Goal: Task Accomplishment & Management: Complete application form

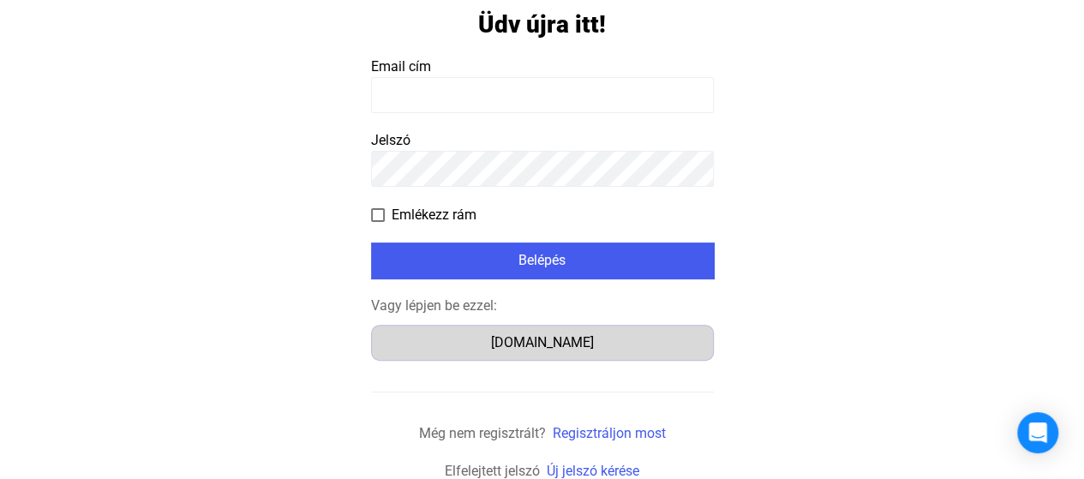
scroll to position [113, 0]
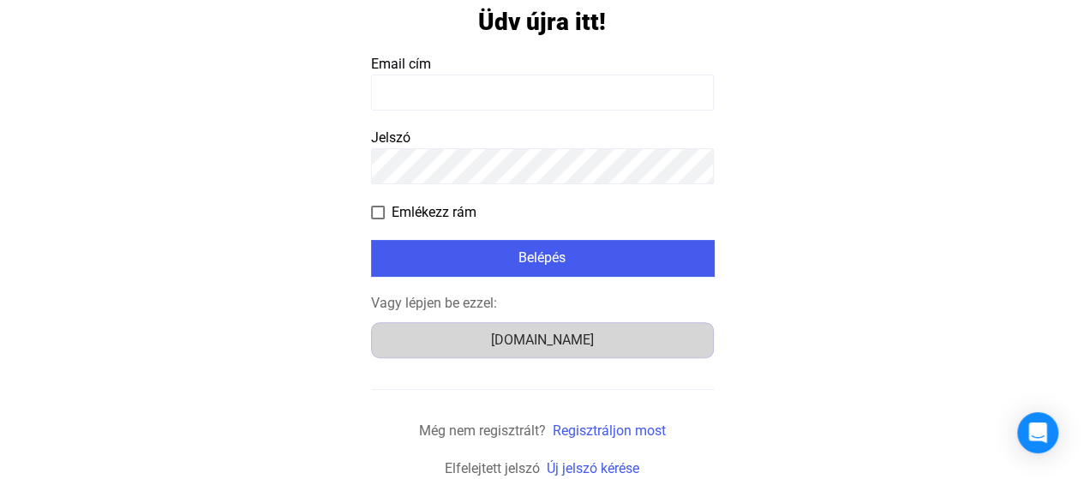
click at [567, 344] on div "[DOMAIN_NAME]" at bounding box center [542, 340] width 331 height 21
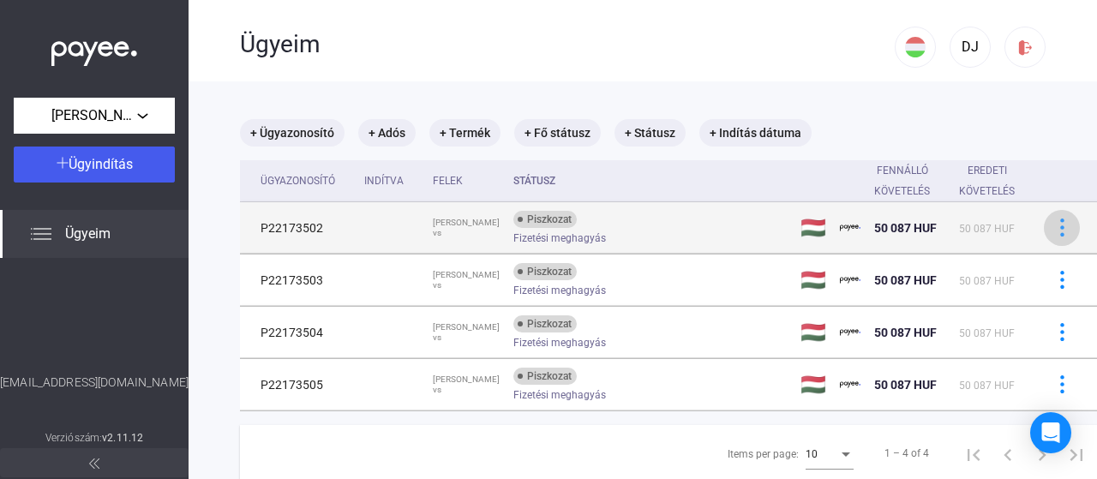
click at [1053, 222] on img at bounding box center [1062, 228] width 18 height 18
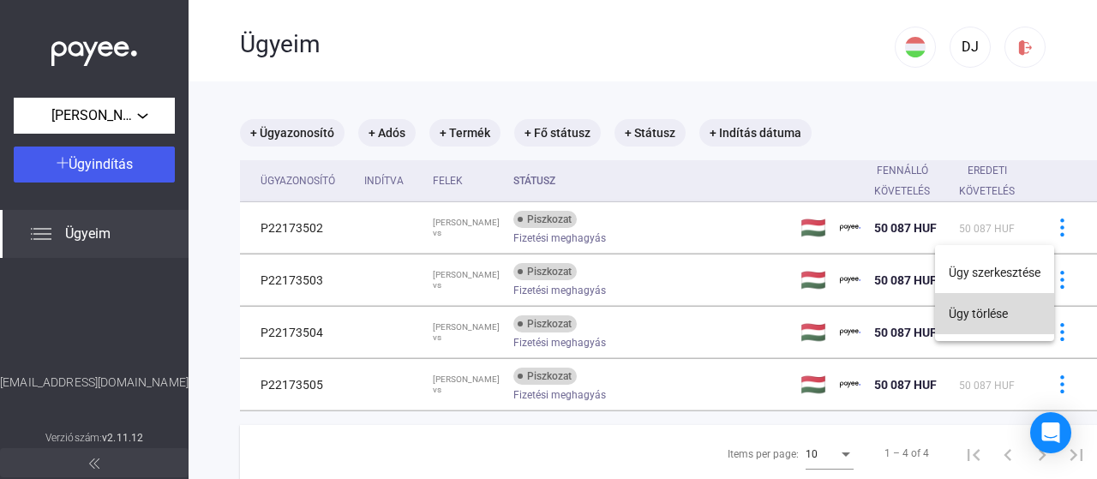
click at [989, 320] on button "Ügy törlése" at bounding box center [994, 313] width 119 height 41
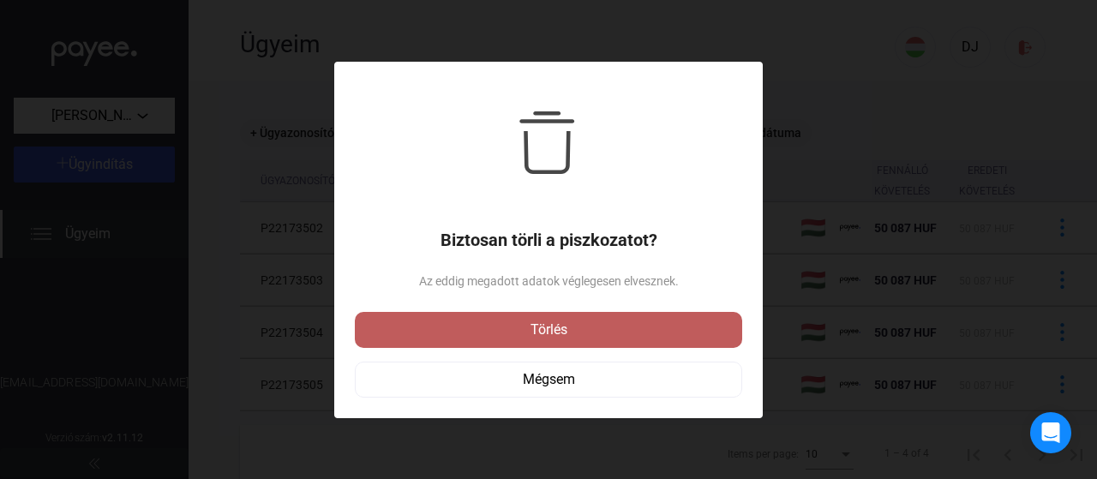
click at [567, 328] on div "Törlés" at bounding box center [548, 330] width 377 height 21
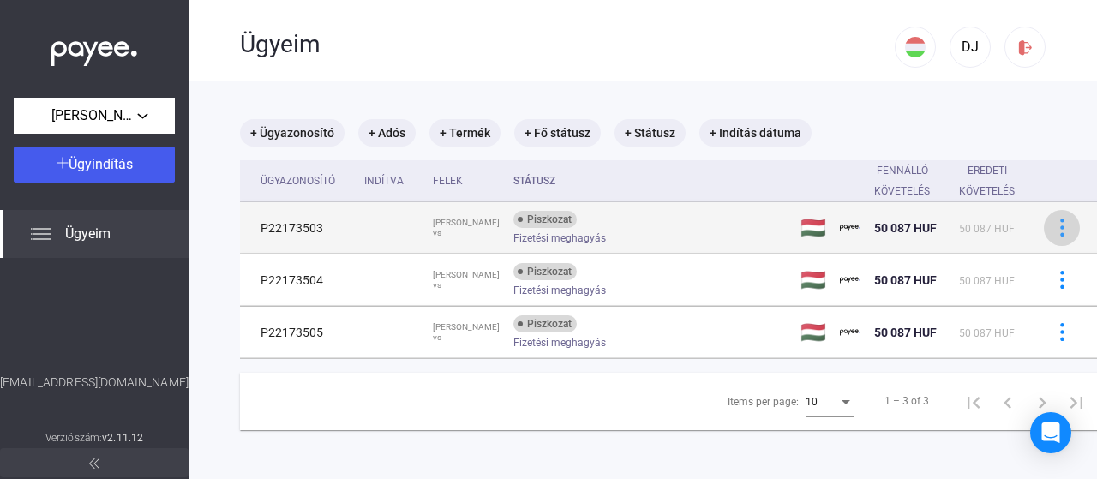
click at [1053, 222] on img at bounding box center [1062, 228] width 18 height 18
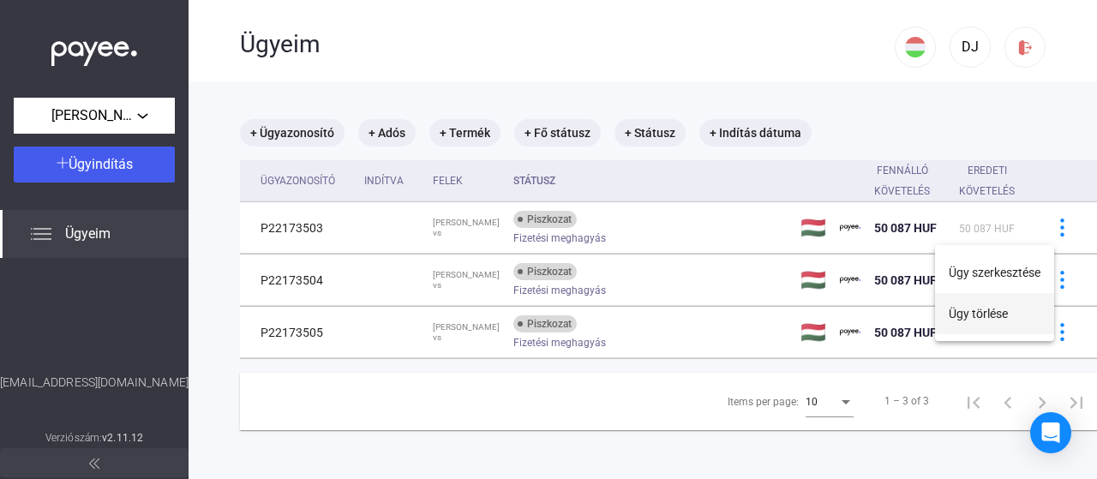
click at [986, 313] on button "Ügy törlése" at bounding box center [994, 313] width 119 height 41
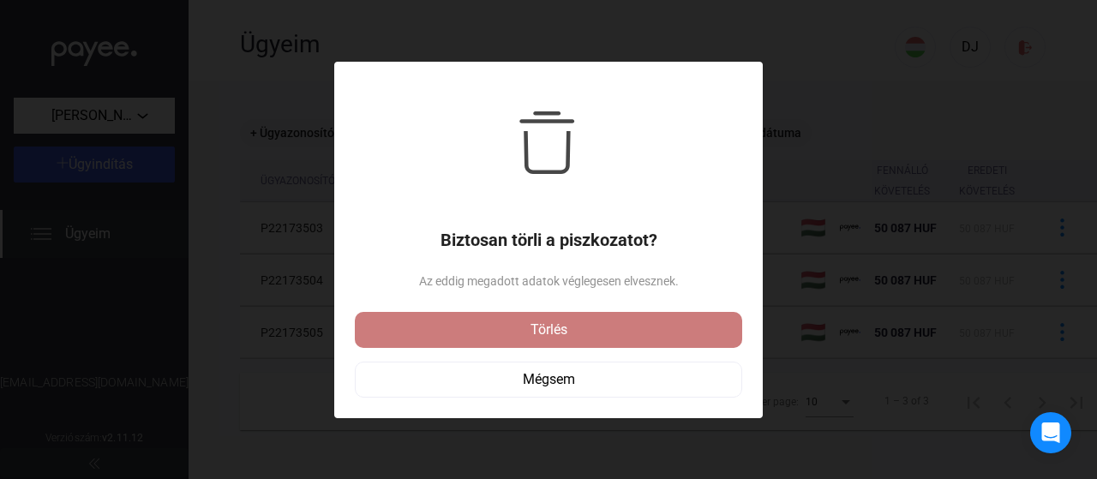
click at [608, 326] on div "Törlés" at bounding box center [548, 330] width 377 height 21
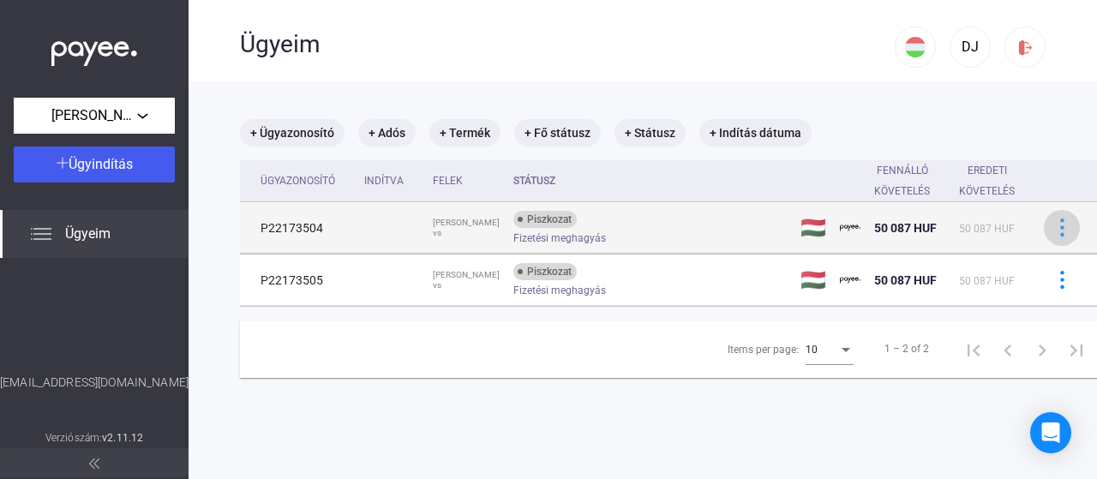
click at [1053, 220] on img at bounding box center [1062, 228] width 18 height 18
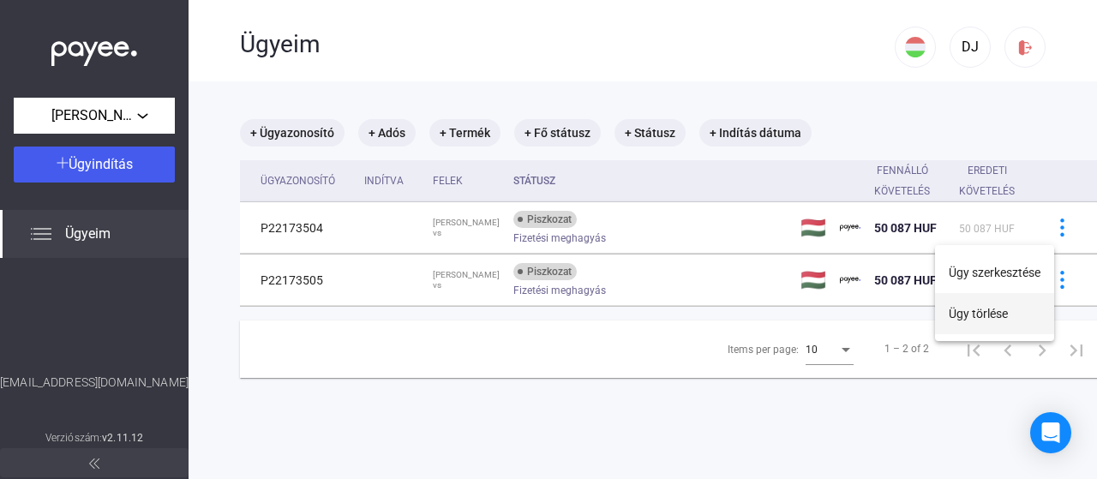
click at [975, 316] on button "Ügy törlése" at bounding box center [994, 313] width 119 height 41
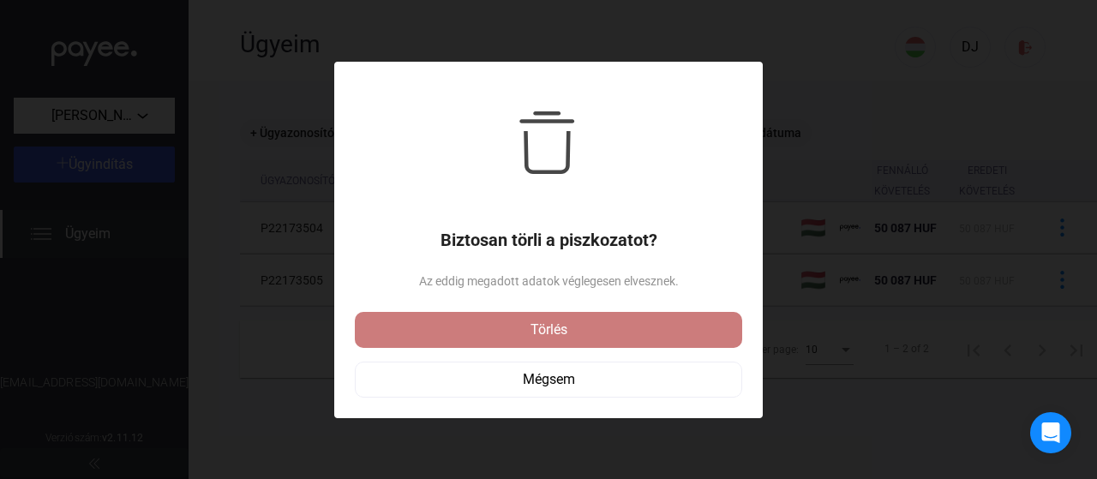
click at [655, 337] on div "Törlés" at bounding box center [548, 330] width 377 height 21
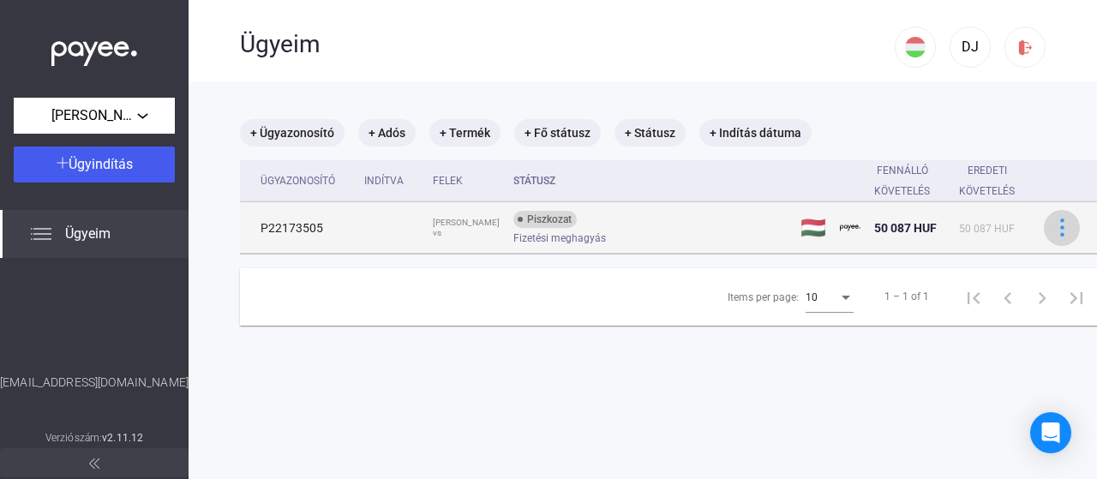
click at [1053, 232] on img at bounding box center [1062, 228] width 18 height 18
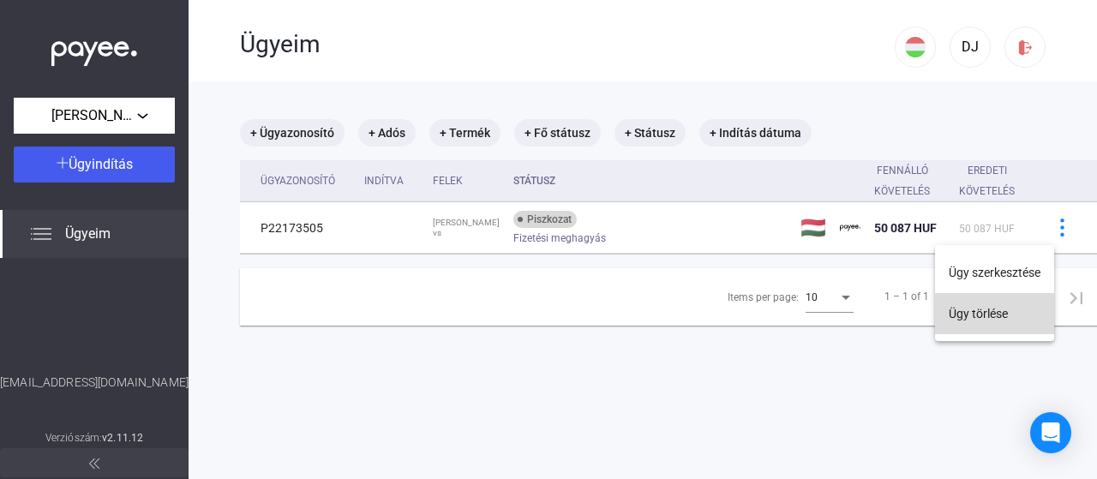
click at [994, 313] on button "Ügy törlése" at bounding box center [994, 313] width 119 height 41
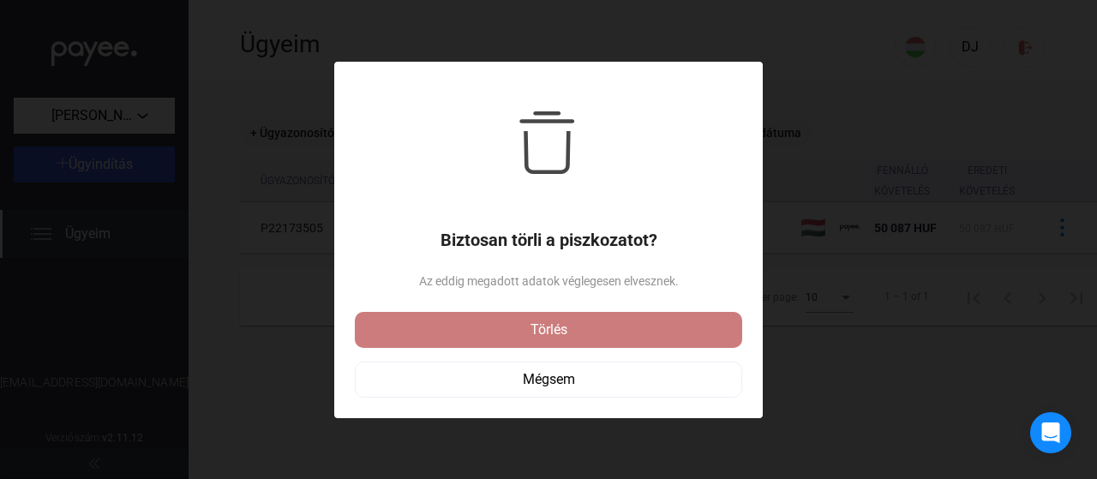
click at [641, 330] on div "Törlés" at bounding box center [548, 330] width 377 height 21
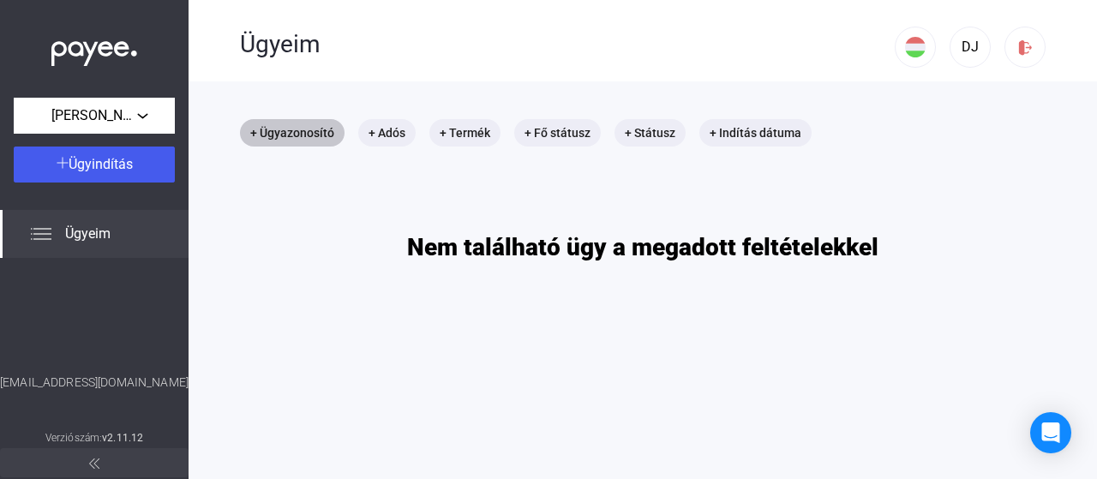
click at [290, 133] on mat-chip "+ Ügyazonosító" at bounding box center [292, 132] width 105 height 27
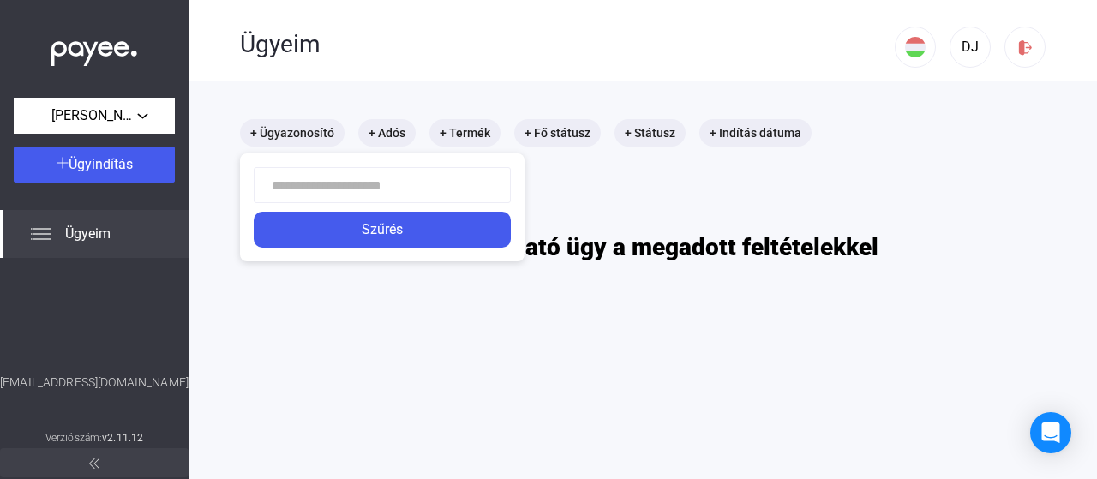
click at [382, 124] on div at bounding box center [548, 239] width 1097 height 479
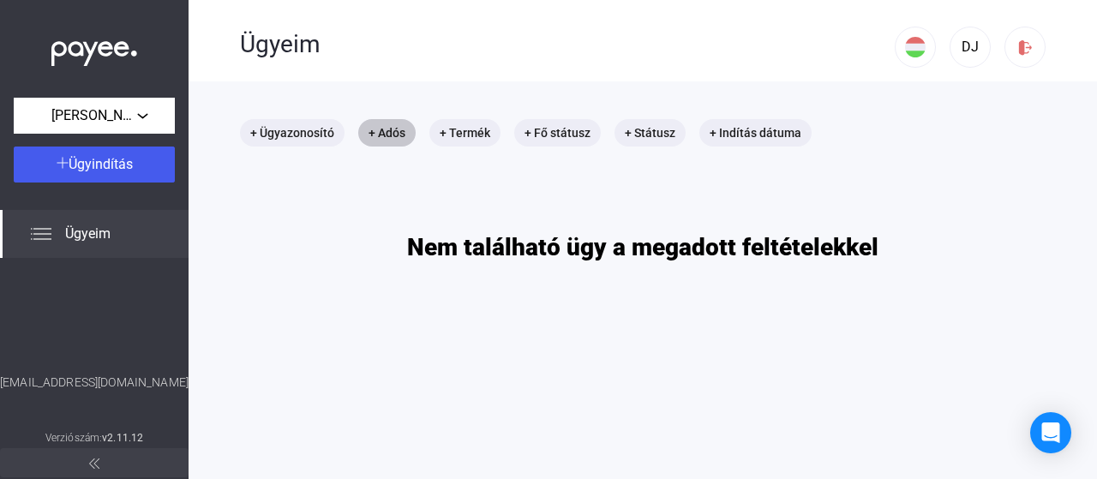
click at [387, 129] on mat-chip "+ Adós" at bounding box center [386, 132] width 57 height 27
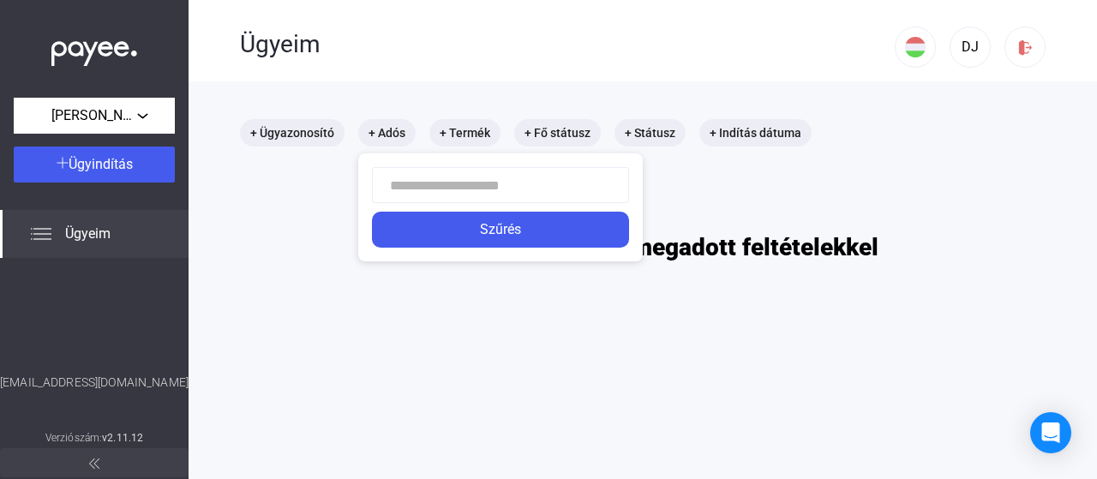
click at [418, 185] on input at bounding box center [500, 185] width 257 height 36
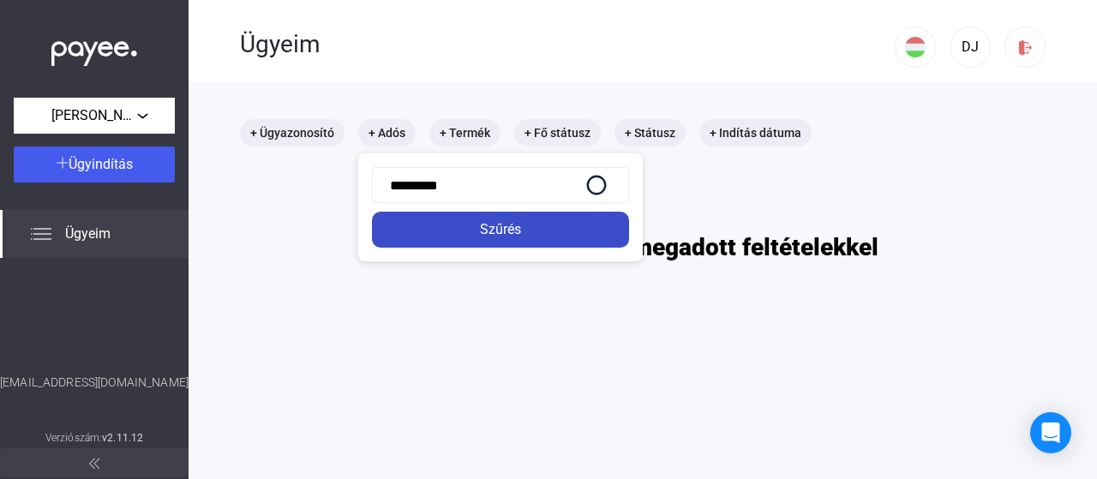
type input "*********"
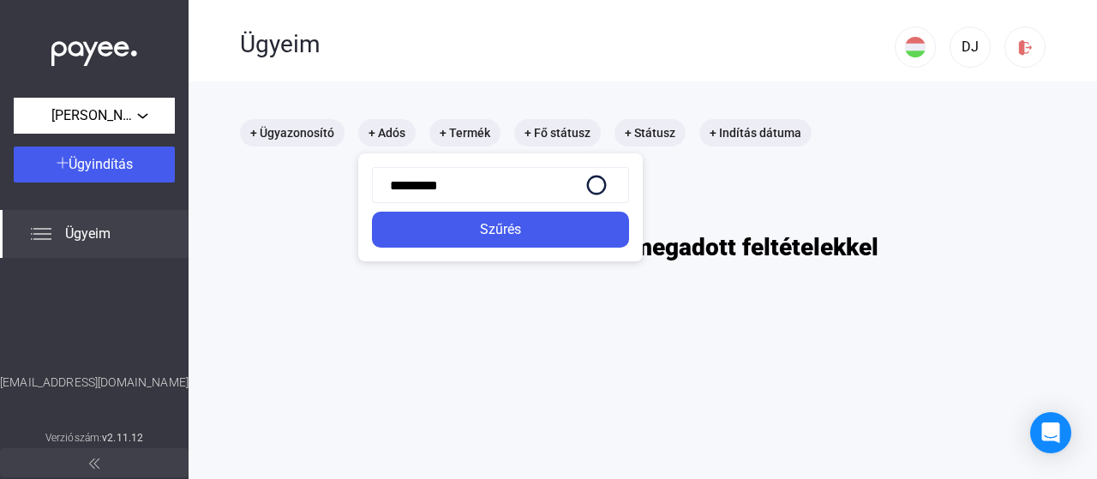
click at [484, 224] on div "Szűrés" at bounding box center [500, 229] width 247 height 21
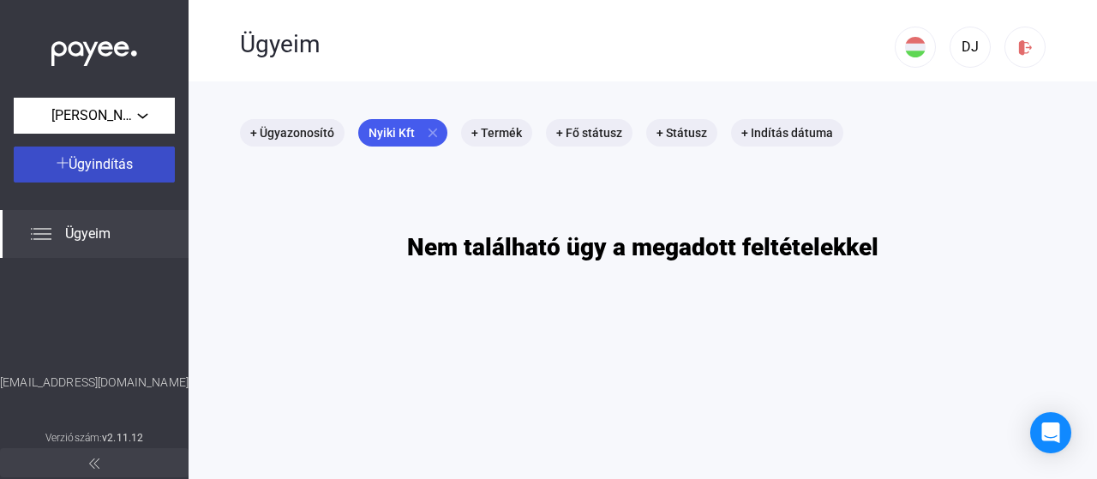
click at [73, 162] on span "Ügyindítás" at bounding box center [101, 164] width 64 height 16
